Goal: Information Seeking & Learning: Check status

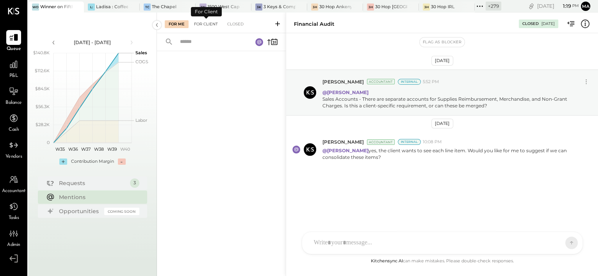
click at [203, 22] on div "For Client" at bounding box center [206, 24] width 32 height 8
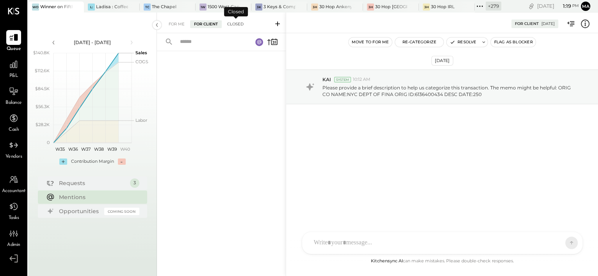
click at [235, 24] on div "Closed" at bounding box center [235, 24] width 24 height 8
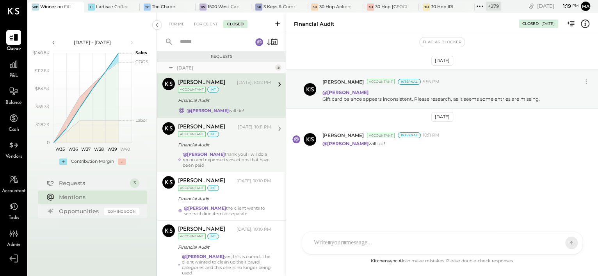
click at [239, 147] on div "Financial Audit" at bounding box center [223, 145] width 91 height 8
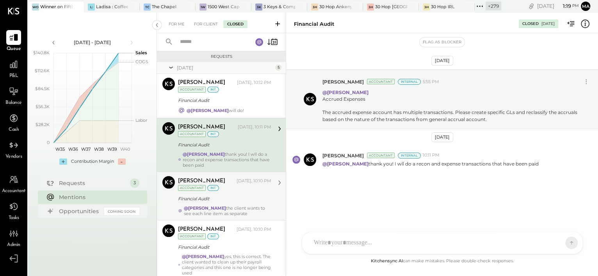
click at [239, 191] on div "Irvin Rojas Yesterday, 10:10 PM Accountant int Financial Audit @Manan Shah the …" at bounding box center [224, 196] width 93 height 40
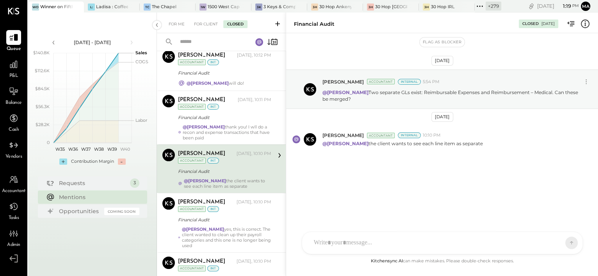
scroll to position [37, 0]
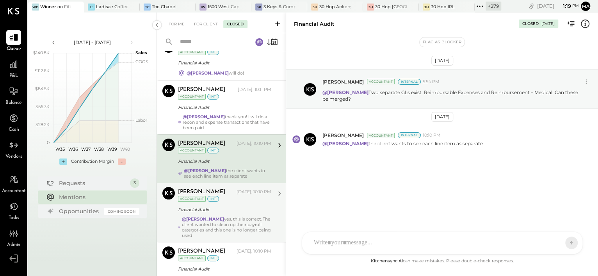
click at [237, 218] on div "@Manan Shah yes, this is correct. The client wanted to clean up their payroll c…" at bounding box center [226, 227] width 89 height 22
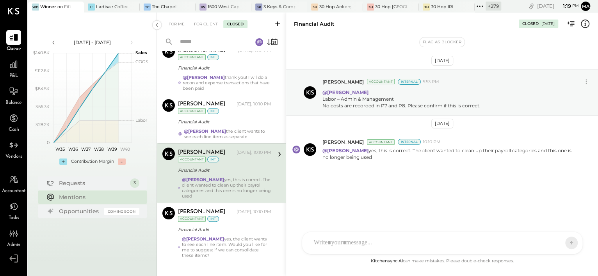
scroll to position [77, 0]
click at [237, 218] on div "Irvin Rojas Yesterday, 10:10 PM Accountant int" at bounding box center [224, 215] width 93 height 16
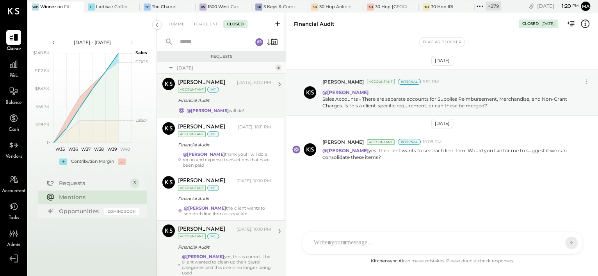
click at [247, 104] on div "Financial Audit" at bounding box center [223, 100] width 91 height 9
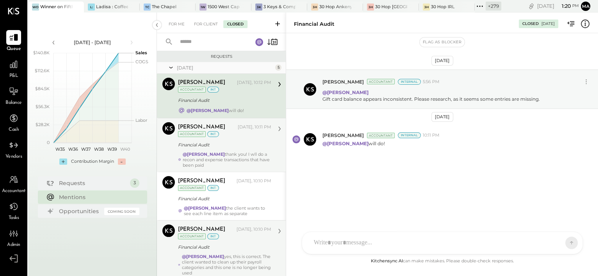
click at [245, 147] on div "Financial Audit" at bounding box center [223, 145] width 91 height 8
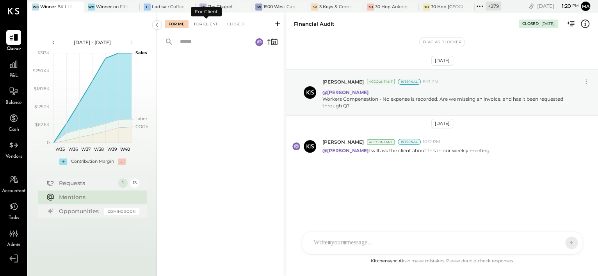
click at [208, 23] on div "For Client" at bounding box center [206, 24] width 32 height 8
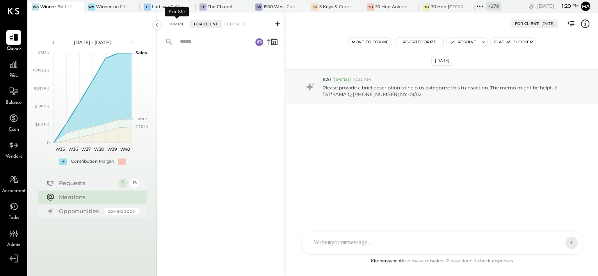
click at [184, 25] on div "For Me" at bounding box center [177, 24] width 24 height 8
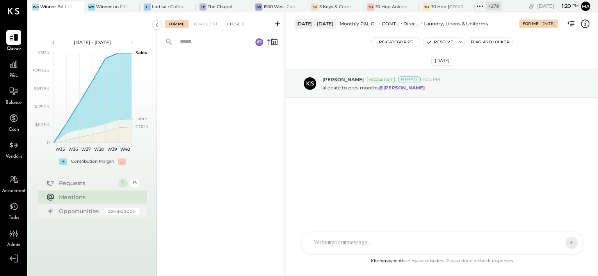
click at [234, 26] on div "Closed" at bounding box center [235, 24] width 24 height 8
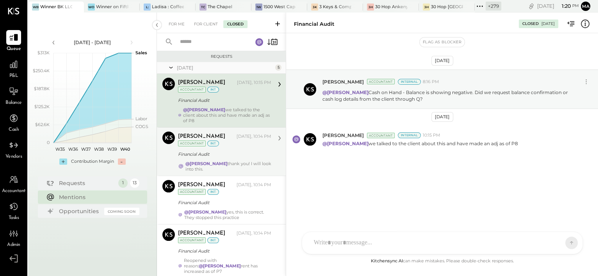
click at [242, 150] on div "Financial Audit" at bounding box center [223, 154] width 91 height 9
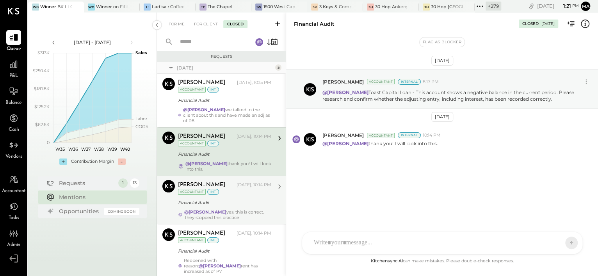
click at [242, 194] on div "[PERSON_NAME] [DATE], 10:14 PM Accountant int" at bounding box center [224, 188] width 93 height 16
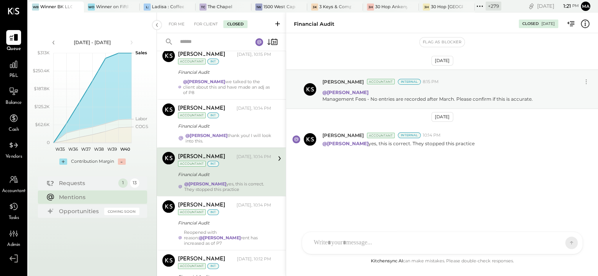
scroll to position [29, 0]
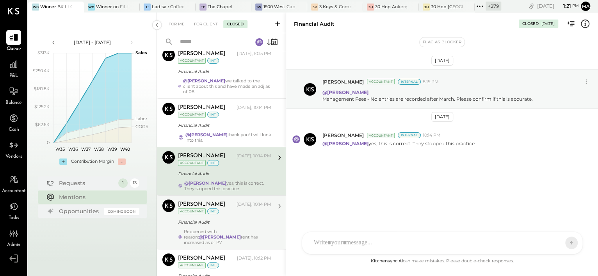
click at [241, 208] on div "[PERSON_NAME] [DATE], 10:14 PM Accountant int" at bounding box center [224, 208] width 93 height 16
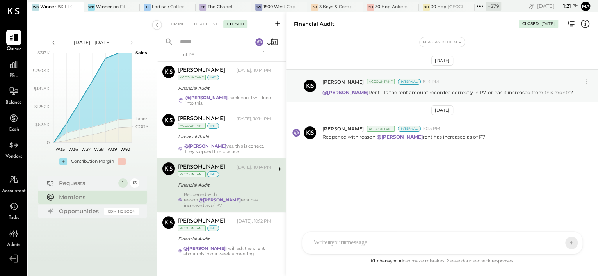
scroll to position [66, 0]
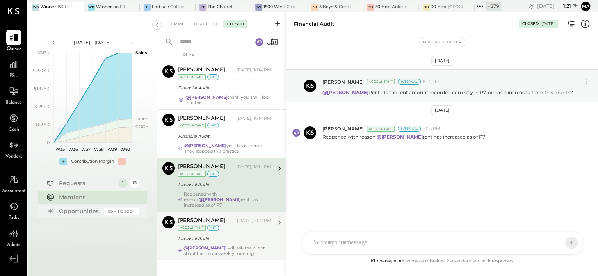
click at [239, 235] on div "Financial Audit" at bounding box center [223, 239] width 91 height 8
